Goal: Navigation & Orientation: Understand site structure

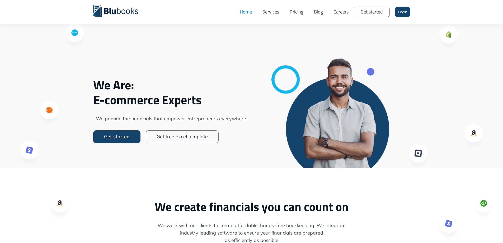
click at [273, 12] on link "Services" at bounding box center [270, 12] width 27 height 16
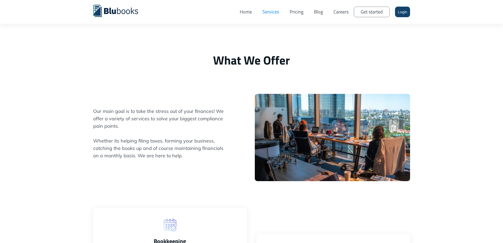
click at [293, 13] on link "Pricing" at bounding box center [296, 12] width 24 height 16
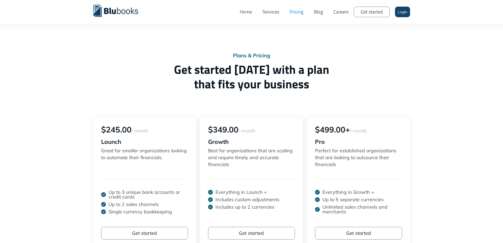
click at [69, 126] on div "Plans & Pricing Get started today with a plan that fits your business $245.00 /…" at bounding box center [251, 172] width 503 height 344
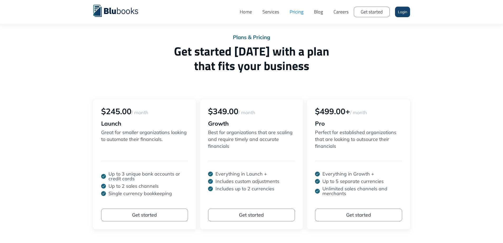
scroll to position [26, 0]
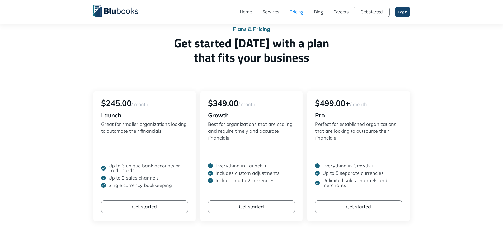
click at [337, 12] on link "Careers" at bounding box center [341, 12] width 26 height 16
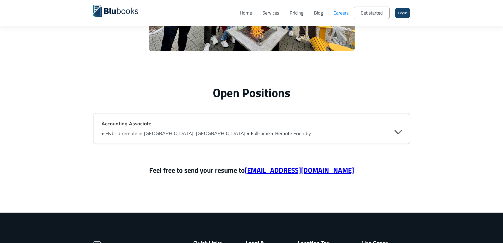
scroll to position [1268, 0]
